Goal: Task Accomplishment & Management: Manage account settings

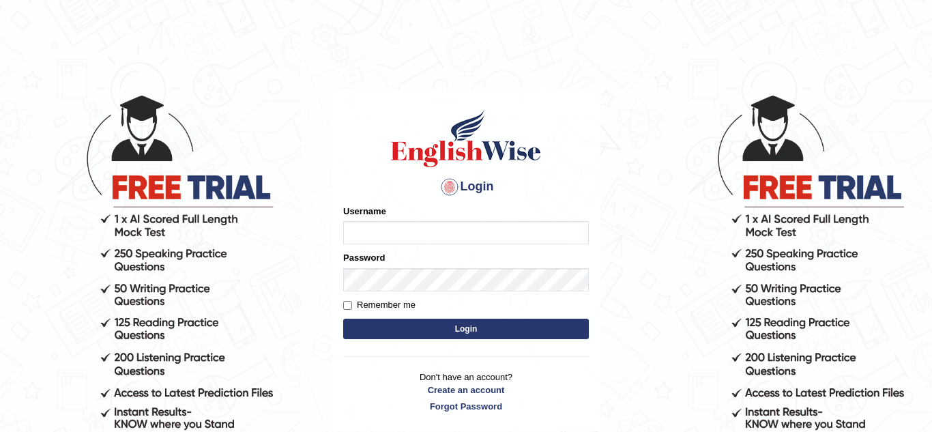
type input "Talwinder123"
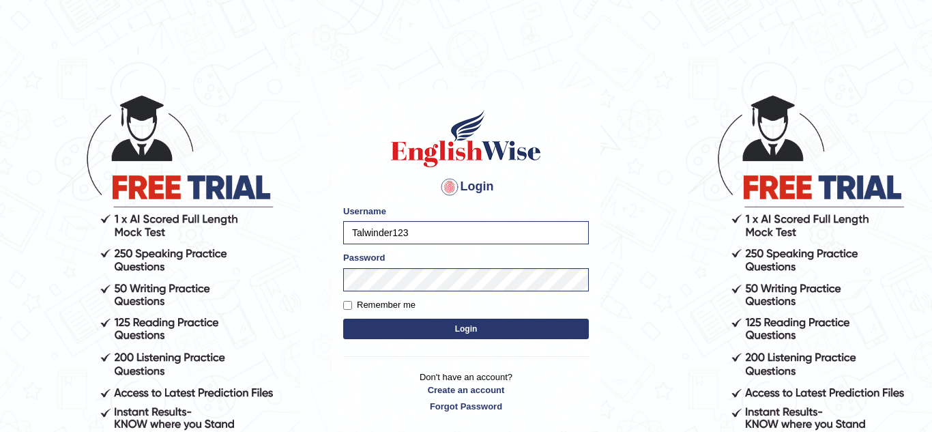
click at [440, 323] on button "Login" at bounding box center [466, 329] width 246 height 20
click at [429, 231] on input "Talwinder123" at bounding box center [466, 232] width 246 height 23
type input "T"
type input "talwinder123"
click at [362, 328] on button "Login" at bounding box center [466, 329] width 246 height 20
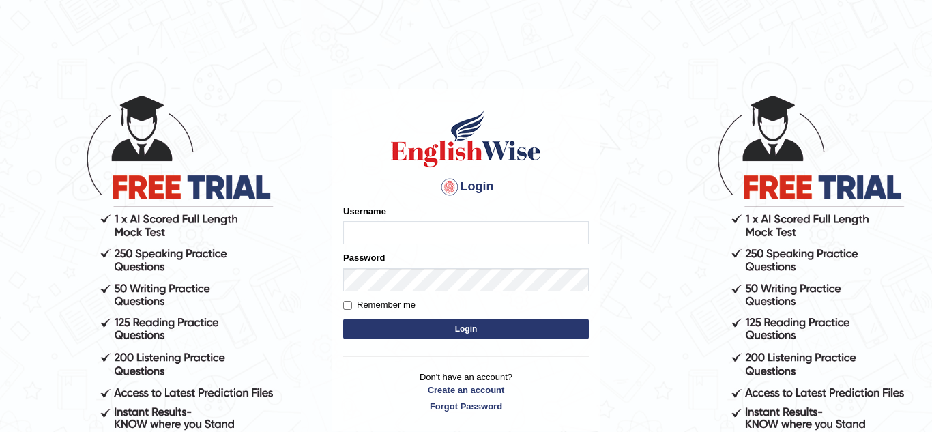
type input "Talwinder123"
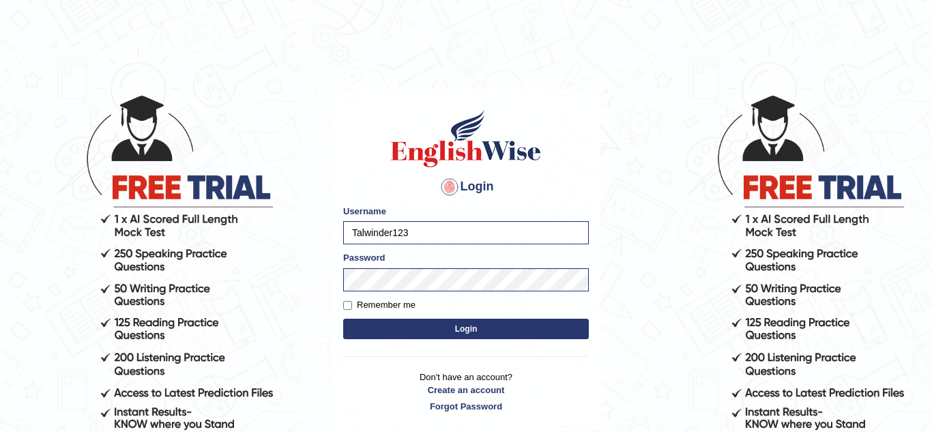
click at [396, 330] on button "Login" at bounding box center [466, 329] width 246 height 20
